Goal: Transaction & Acquisition: Purchase product/service

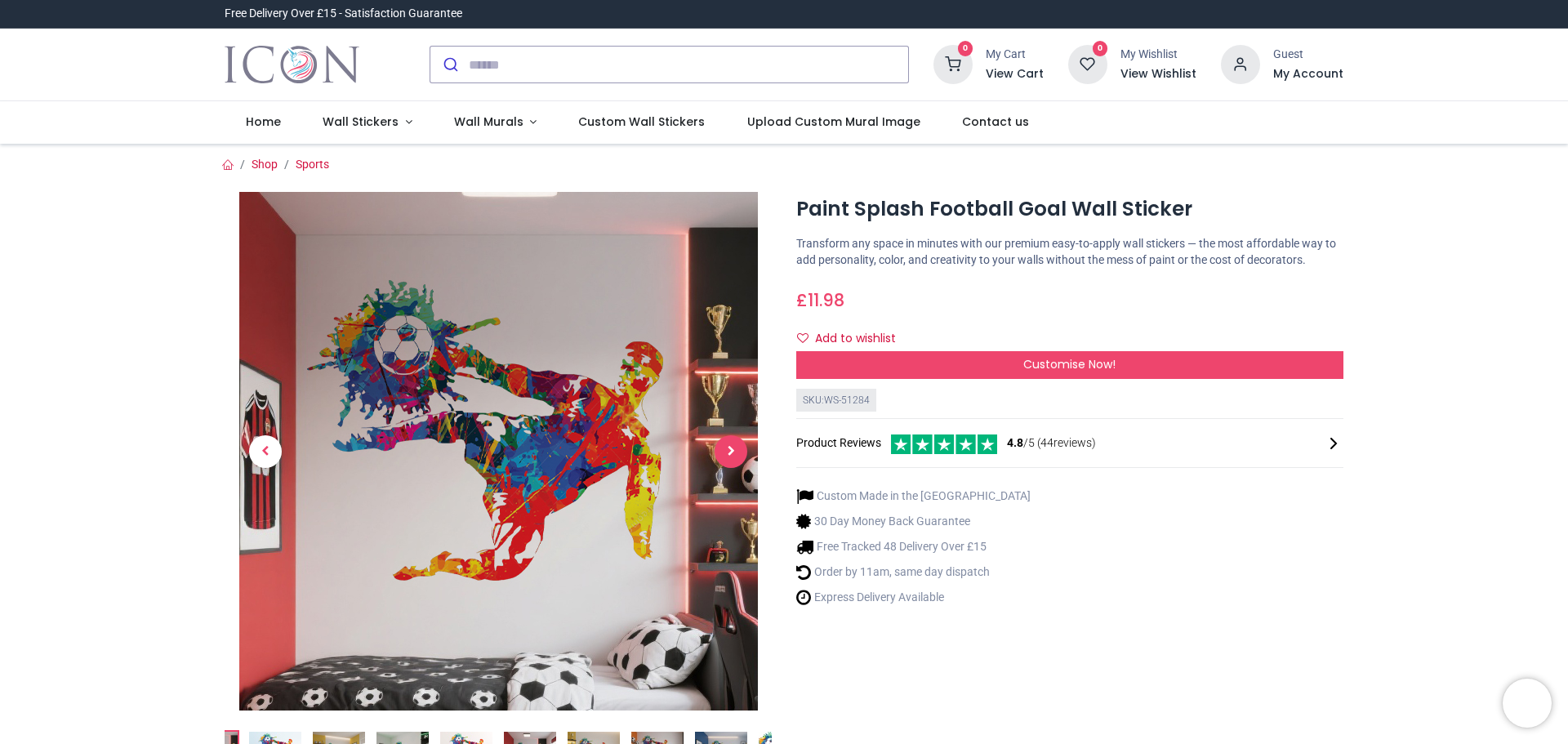
click at [722, 445] on span "Next" at bounding box center [730, 451] width 32 height 32
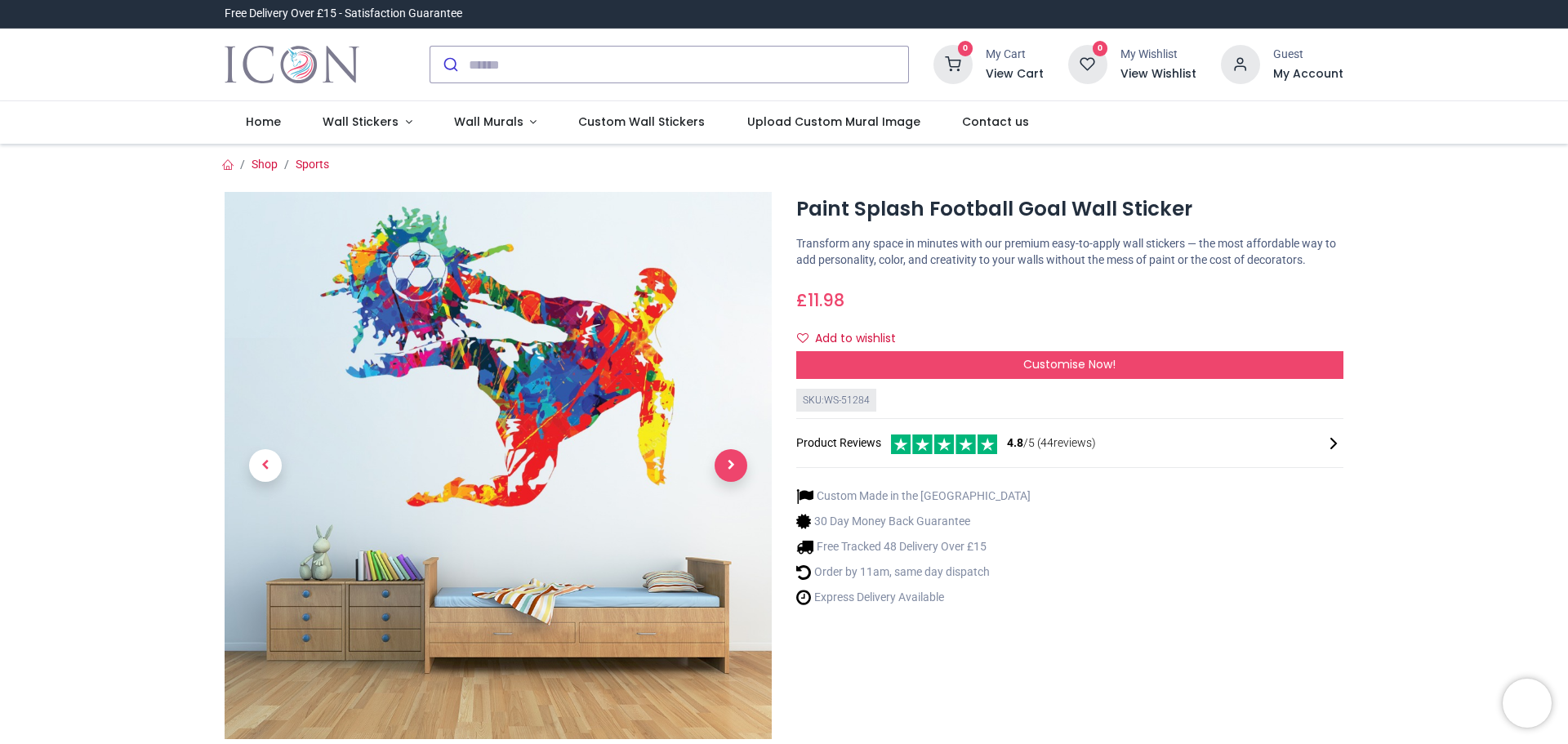
click at [722, 445] on link at bounding box center [730, 466] width 81 height 383
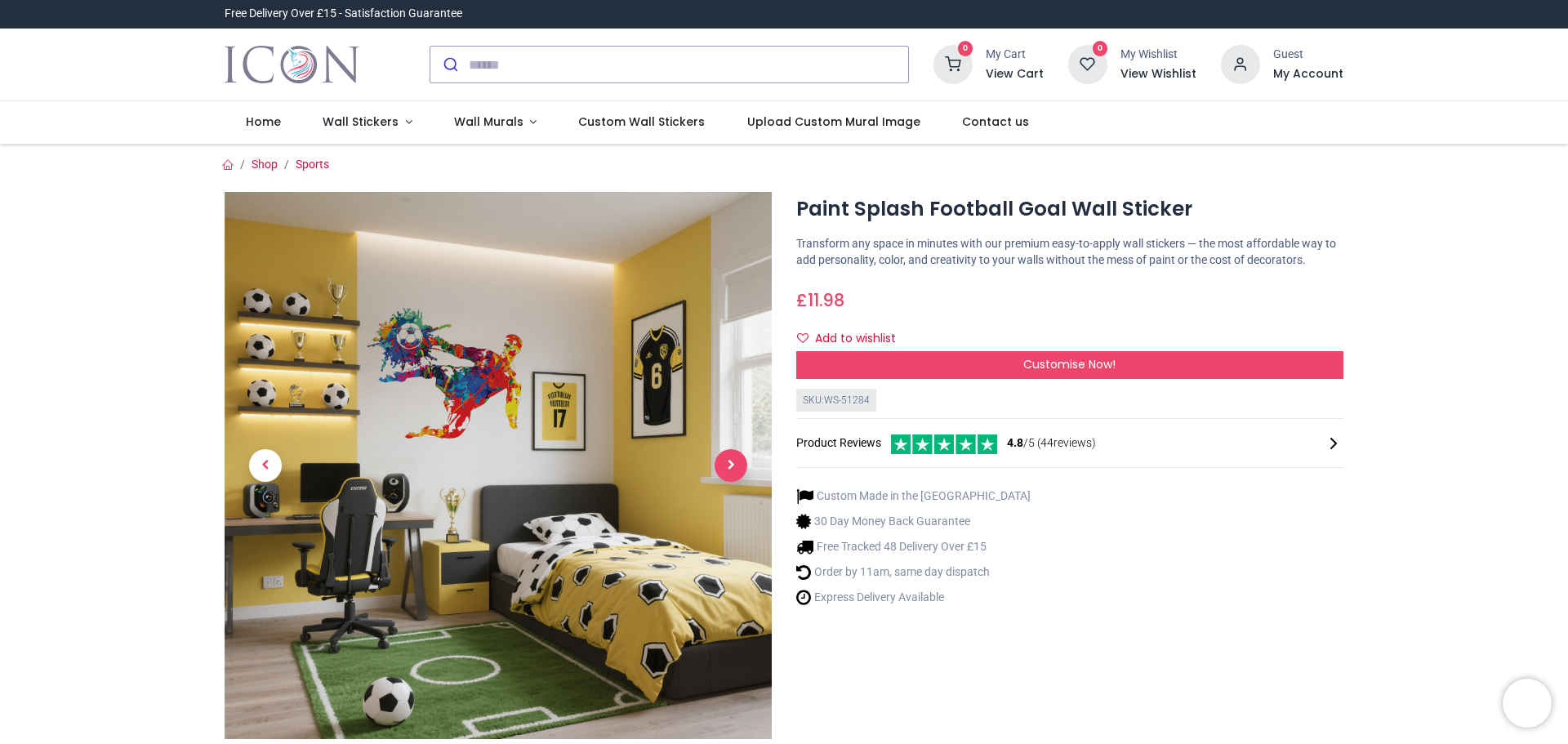
click at [726, 462] on span "Next" at bounding box center [730, 465] width 32 height 32
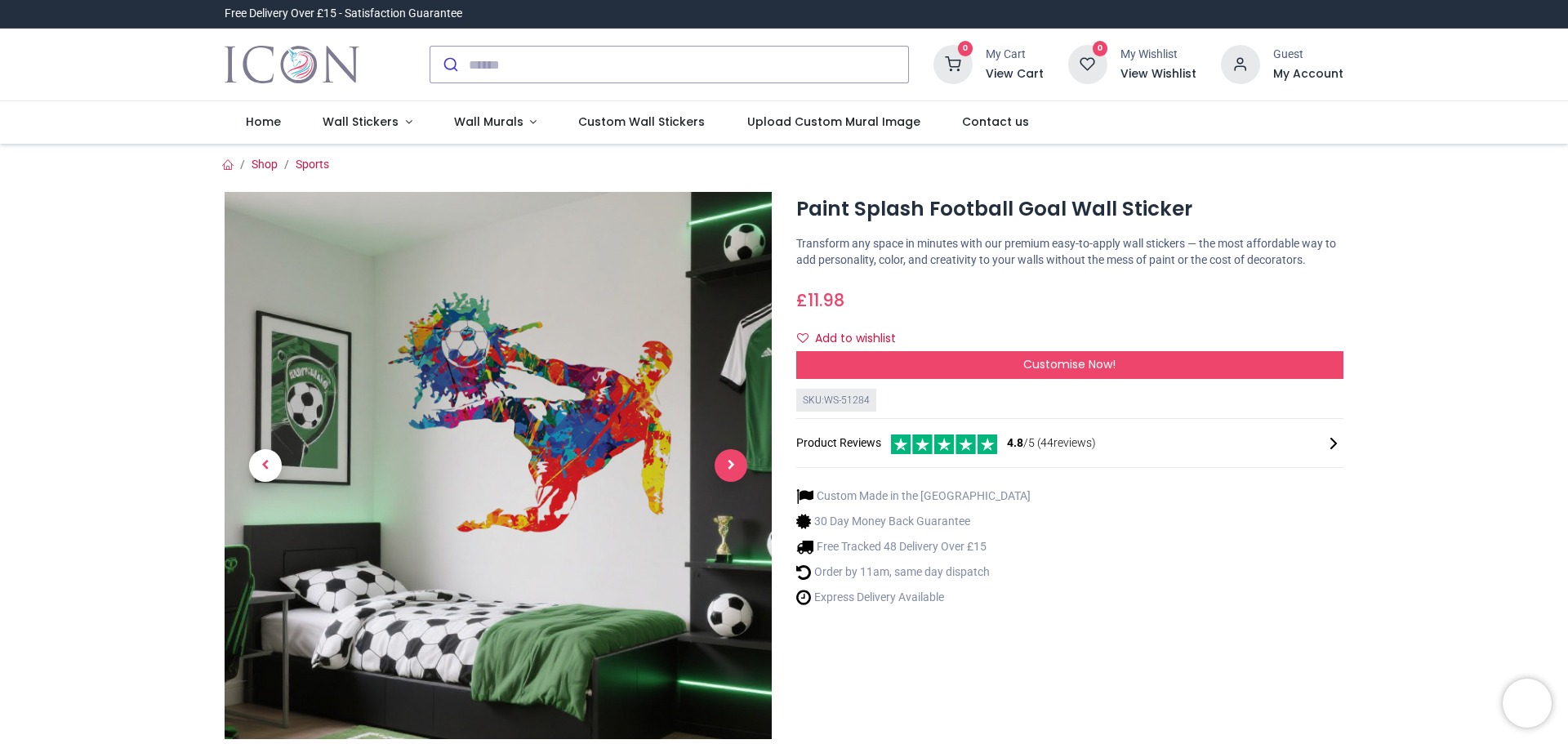
click at [727, 463] on span "Next" at bounding box center [730, 465] width 32 height 32
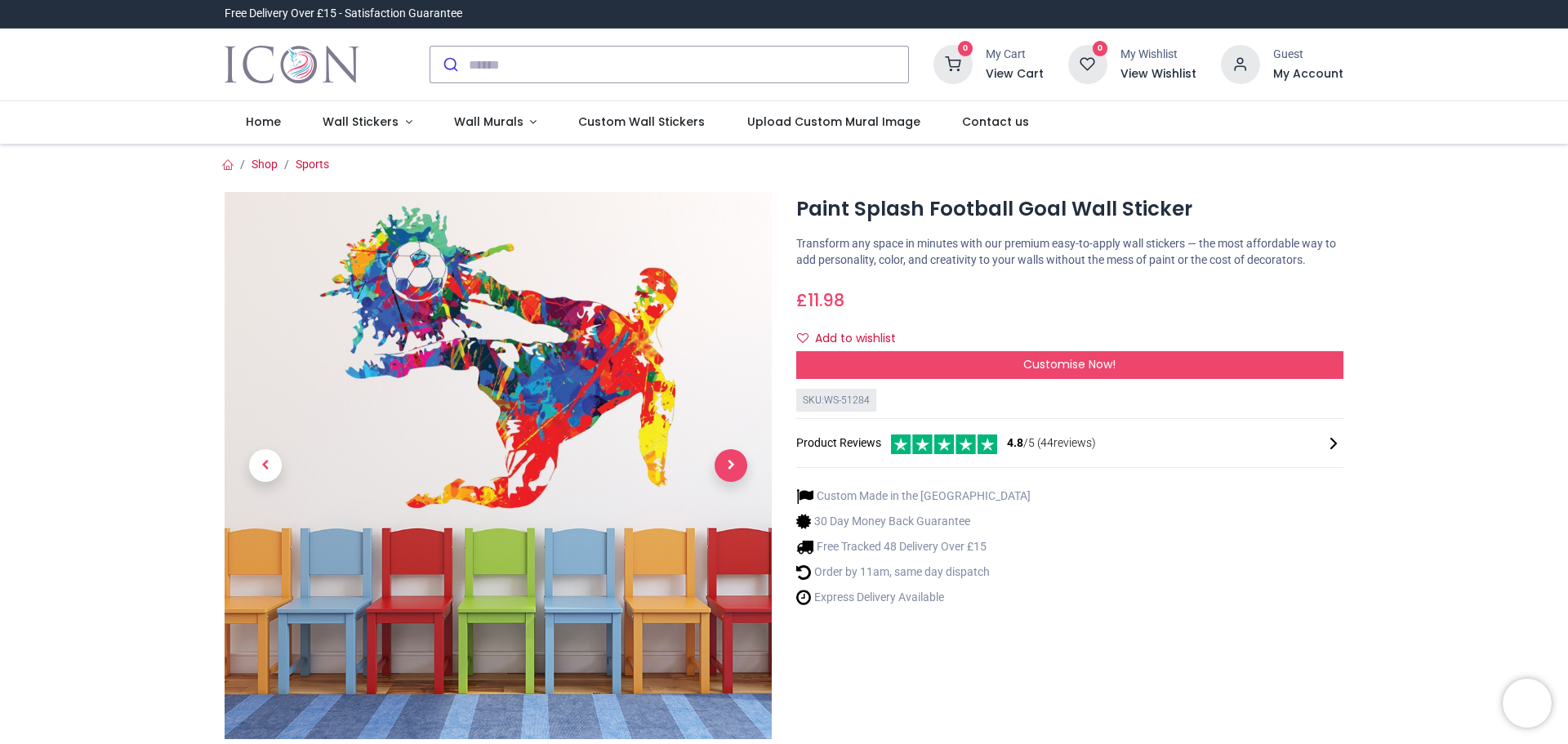
click at [727, 463] on span "Next" at bounding box center [730, 465] width 32 height 32
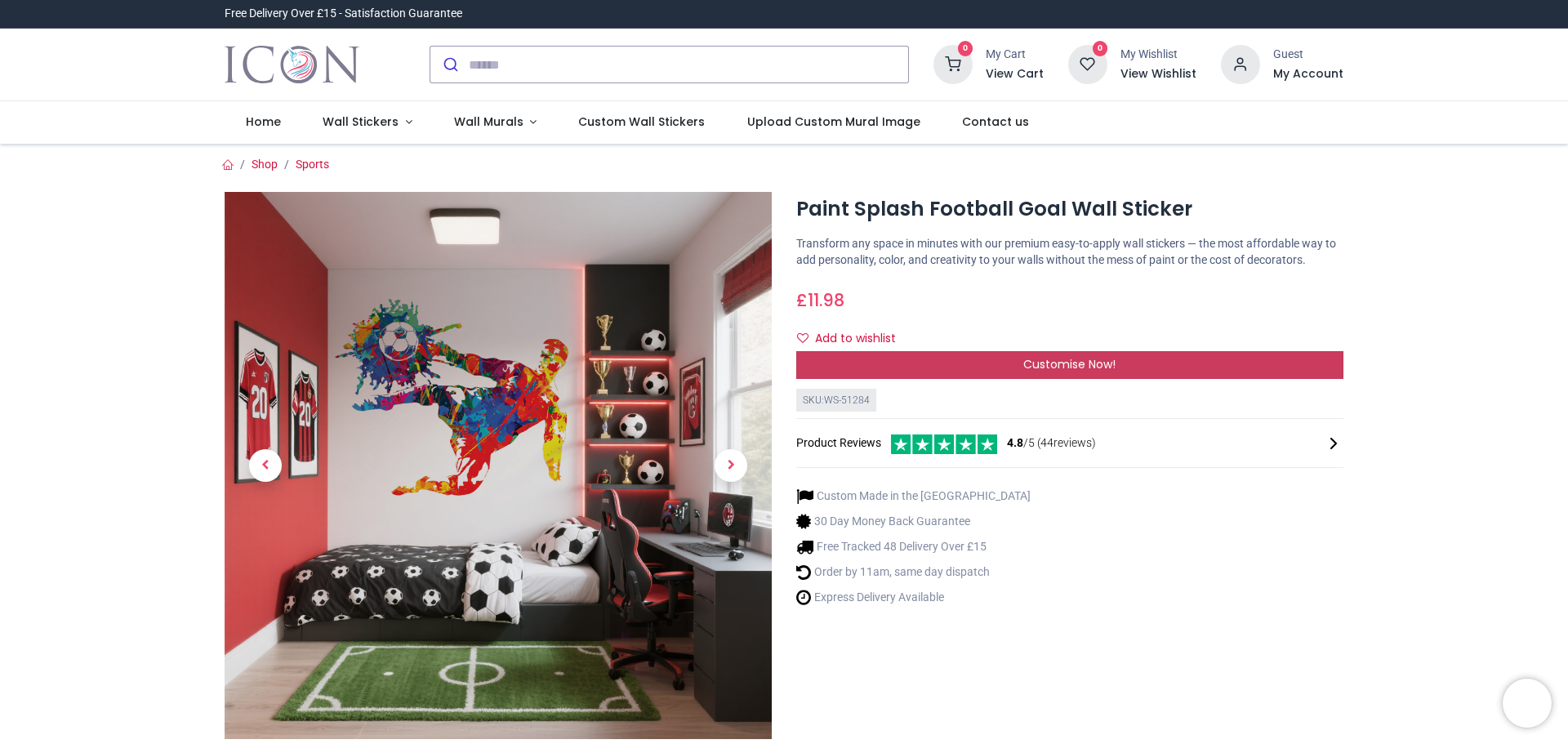
click at [821, 357] on div "Customise Now!" at bounding box center [1069, 365] width 547 height 27
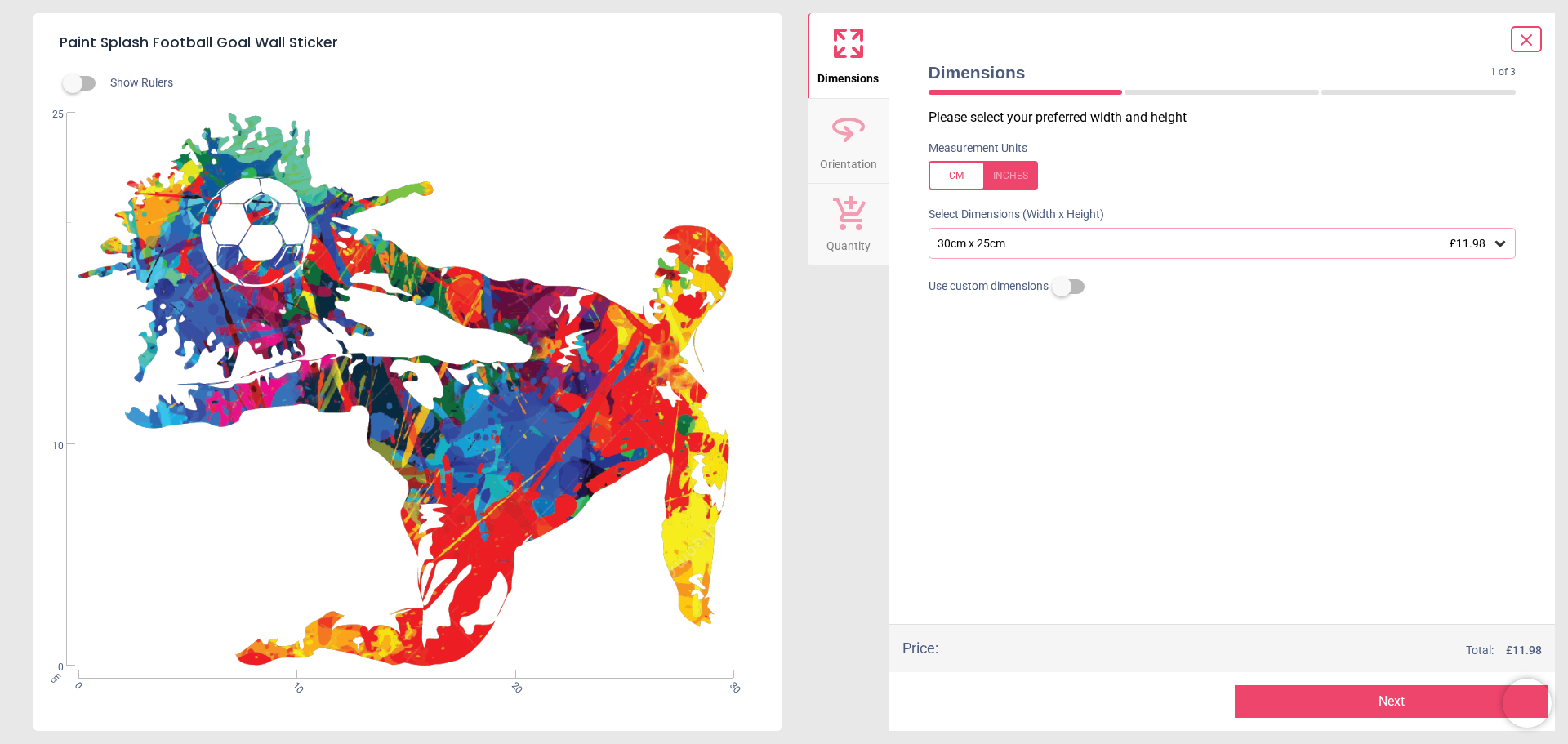
click at [1045, 252] on div "30cm x 25cm £11.98" at bounding box center [1222, 243] width 588 height 31
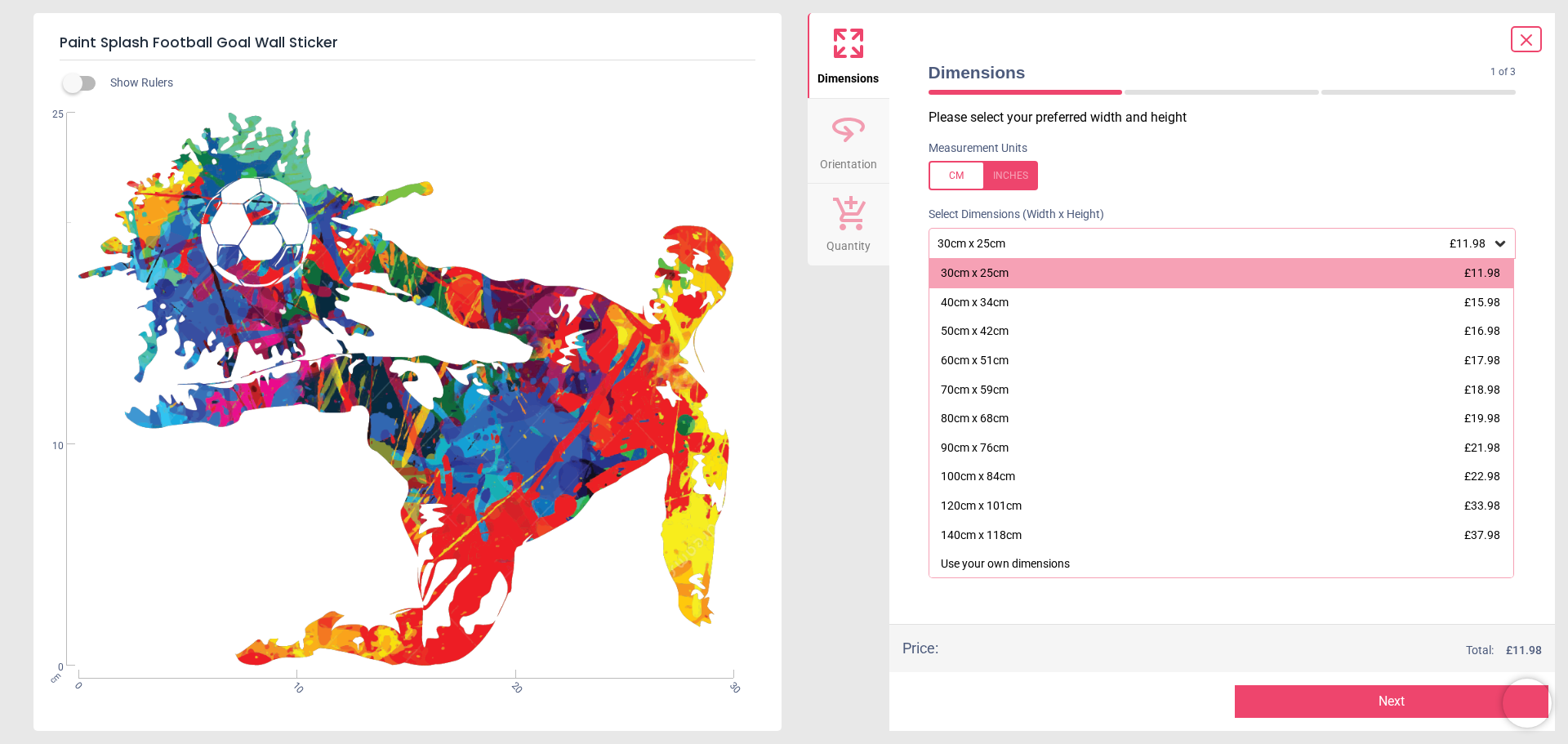
click at [1194, 189] on label at bounding box center [1222, 176] width 588 height 29
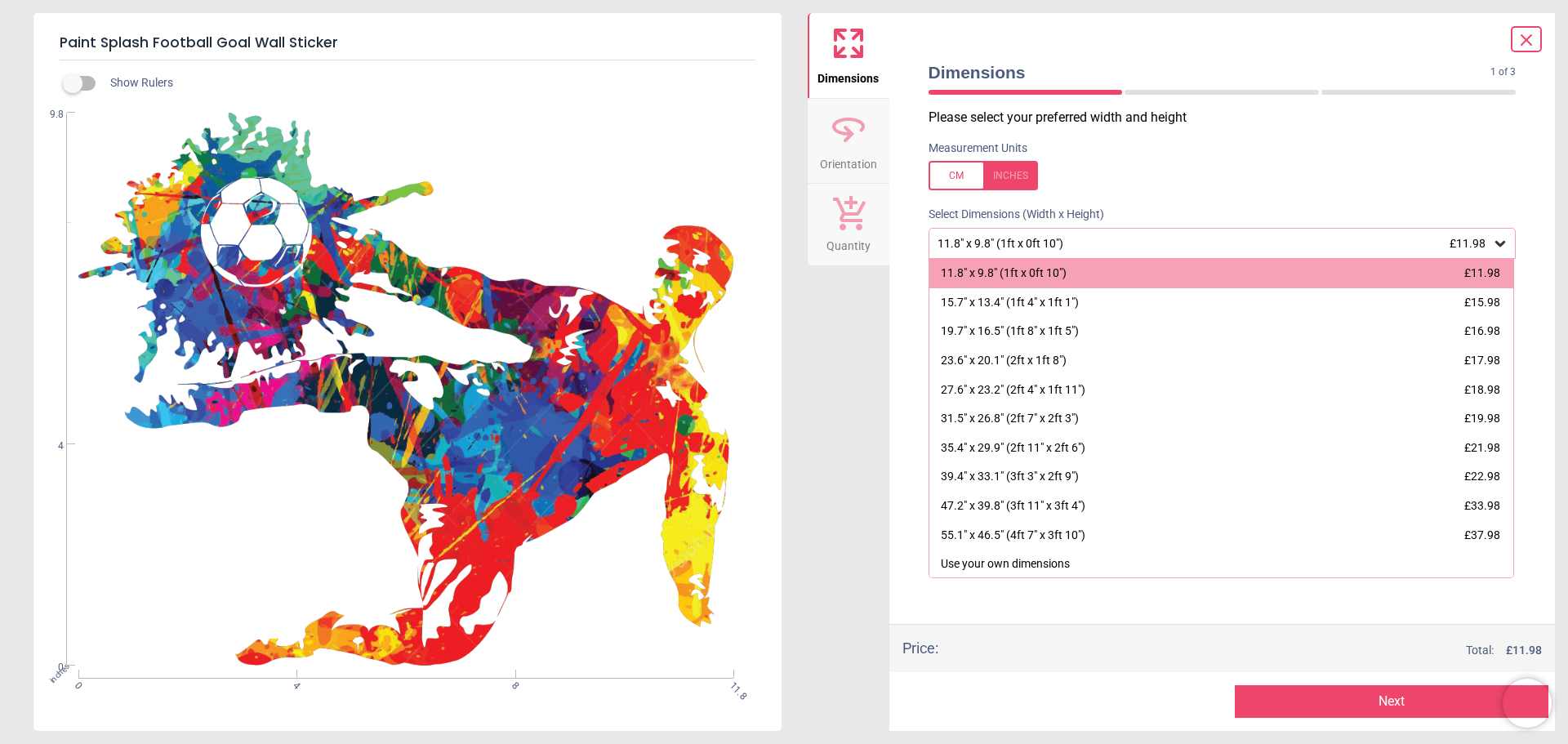
click at [975, 185] on div at bounding box center [983, 176] width 109 height 29
